Goal: Check status

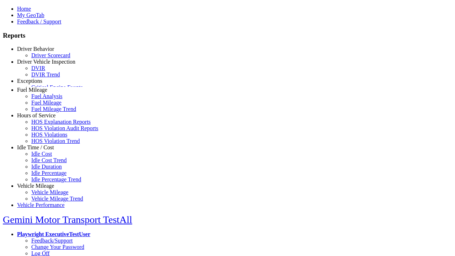
click at [46, 97] on link "Critical Engine Event Trend" at bounding box center [63, 94] width 64 height 6
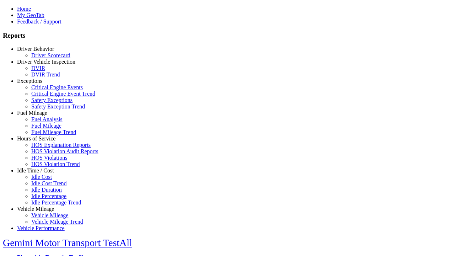
select select "**"
type input "**********"
